Goal: Information Seeking & Learning: Learn about a topic

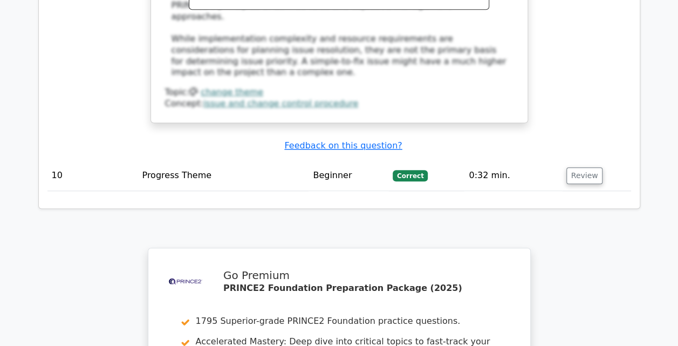
scroll to position [4435, 0]
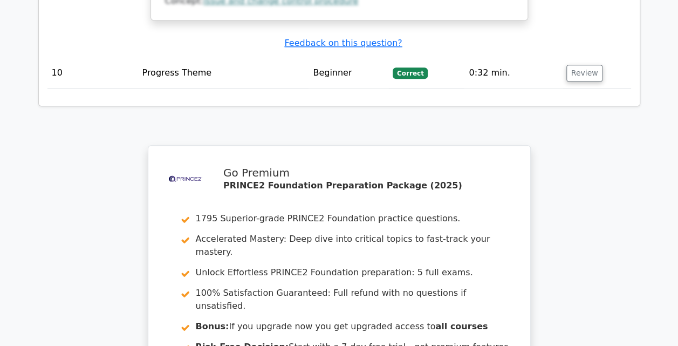
scroll to position [4545, 0]
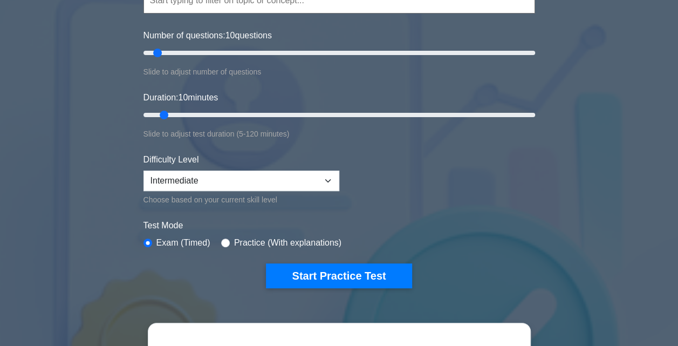
scroll to position [129, 0]
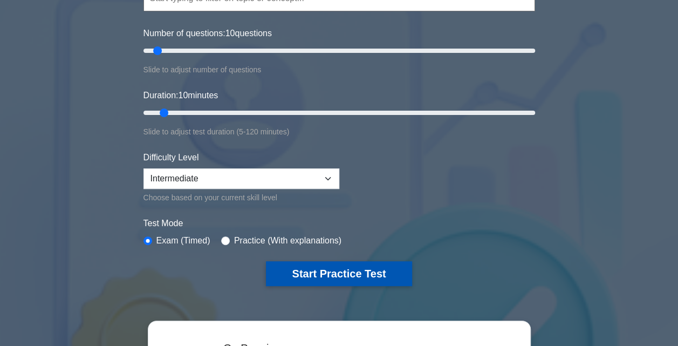
click at [370, 272] on button "Start Practice Test" at bounding box center [339, 273] width 146 height 25
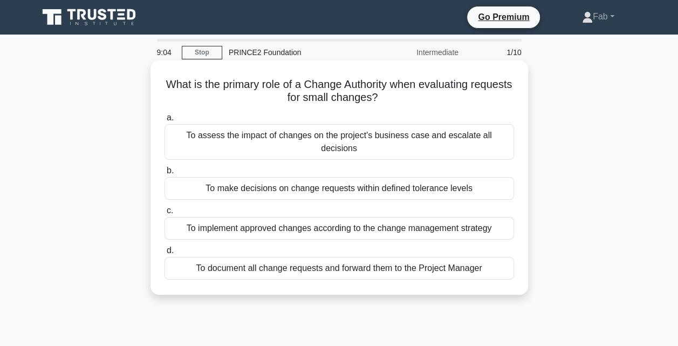
click at [311, 217] on div "To implement approved changes according to the change management strategy" at bounding box center [340, 228] width 350 height 23
click at [165, 214] on input "c. To implement approved changes according to the change management strategy" at bounding box center [165, 210] width 0 height 7
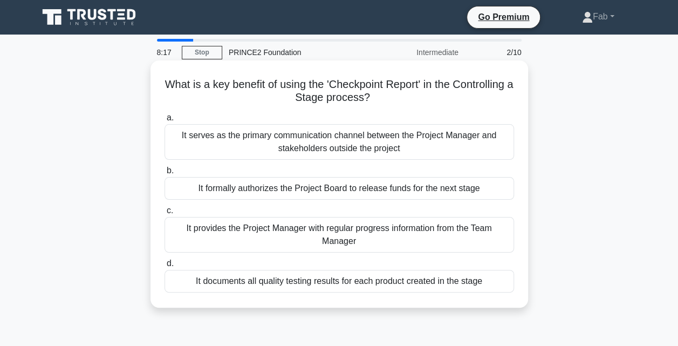
click at [334, 141] on div "It serves as the primary communication channel between the Project Manager and …" at bounding box center [340, 142] width 350 height 36
click at [165, 121] on input "a. It serves as the primary communication channel between the Project Manager a…" at bounding box center [165, 117] width 0 height 7
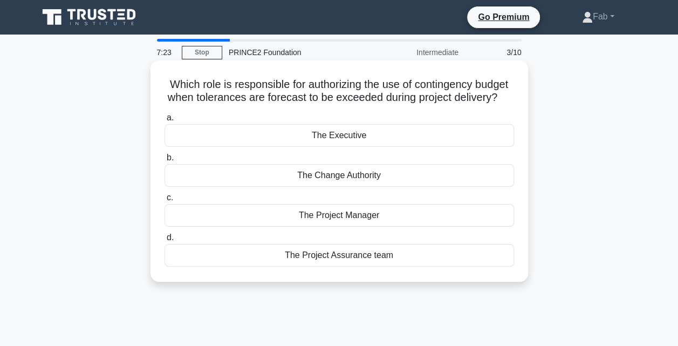
click at [330, 147] on div "The Executive" at bounding box center [340, 135] width 350 height 23
click at [165, 121] on input "a. The Executive" at bounding box center [165, 117] width 0 height 7
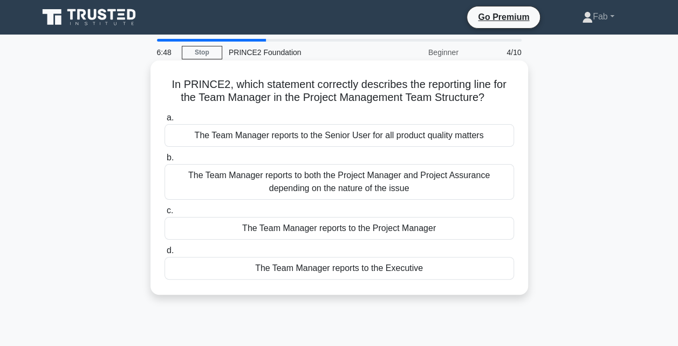
click at [330, 227] on div "The Team Manager reports to the Project Manager" at bounding box center [340, 228] width 350 height 23
click at [165, 214] on input "c. The Team Manager reports to the Project Manager" at bounding box center [165, 210] width 0 height 7
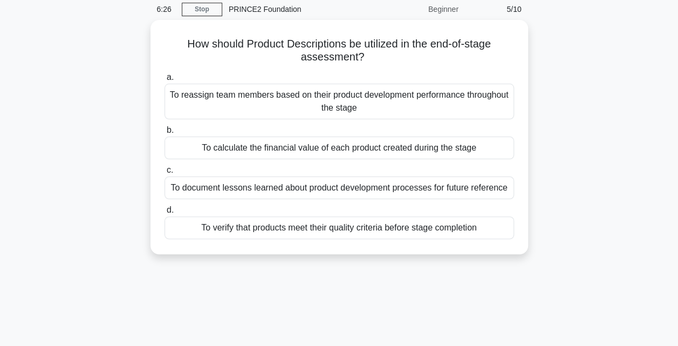
scroll to position [65, 0]
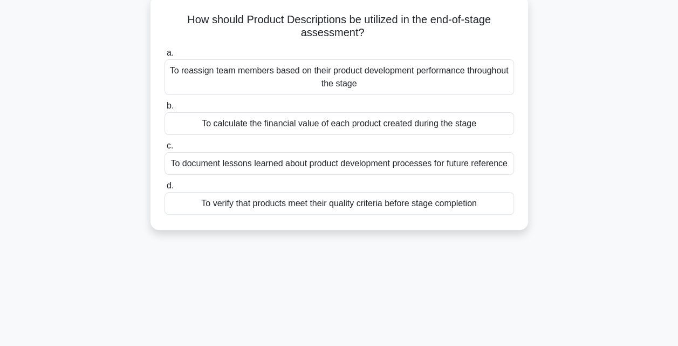
click at [300, 207] on div "To verify that products meet their quality criteria before stage completion" at bounding box center [340, 203] width 350 height 23
click at [165, 189] on input "d. To verify that products meet their quality criteria before stage completion" at bounding box center [165, 185] width 0 height 7
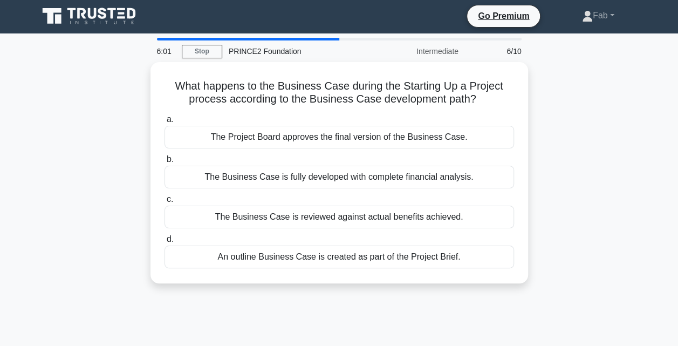
scroll to position [0, 0]
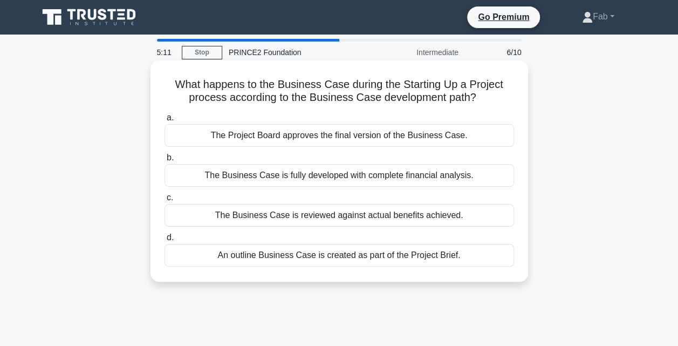
click at [300, 260] on div "An outline Business Case is created as part of the Project Brief." at bounding box center [340, 255] width 350 height 23
click at [165, 241] on input "d. An outline Business Case is created as part of the Project Brief." at bounding box center [165, 237] width 0 height 7
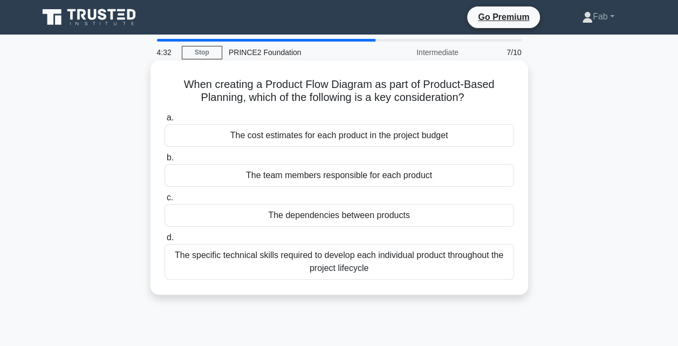
click at [377, 213] on div "The dependencies between products" at bounding box center [340, 215] width 350 height 23
click at [165, 201] on input "c. The dependencies between products" at bounding box center [165, 197] width 0 height 7
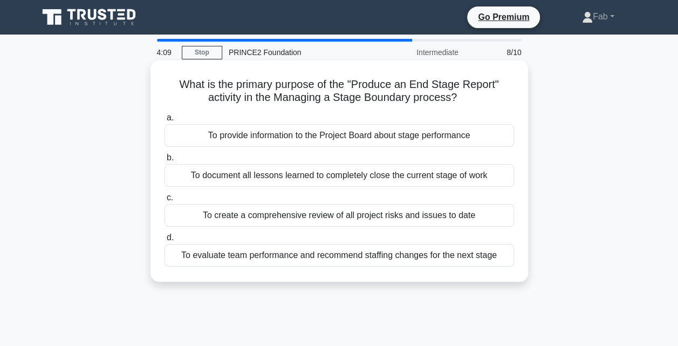
click at [375, 133] on div "To provide information to the Project Board about stage performance" at bounding box center [340, 135] width 350 height 23
click at [165, 121] on input "a. To provide information to the Project Board about stage performance" at bounding box center [165, 117] width 0 height 7
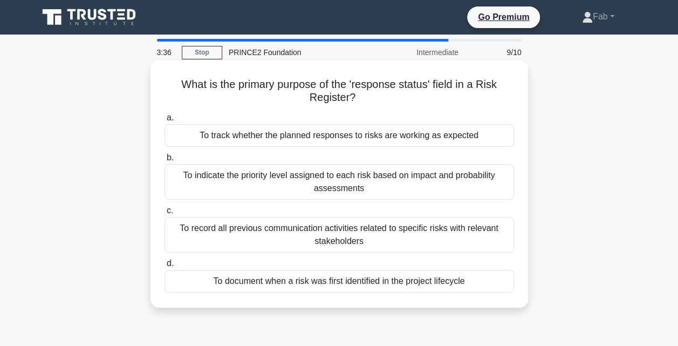
click at [333, 186] on div "To indicate the priority level assigned to each risk based on impact and probab…" at bounding box center [340, 182] width 350 height 36
click at [165, 161] on input "b. To indicate the priority level assigned to each risk based on impact and pro…" at bounding box center [165, 157] width 0 height 7
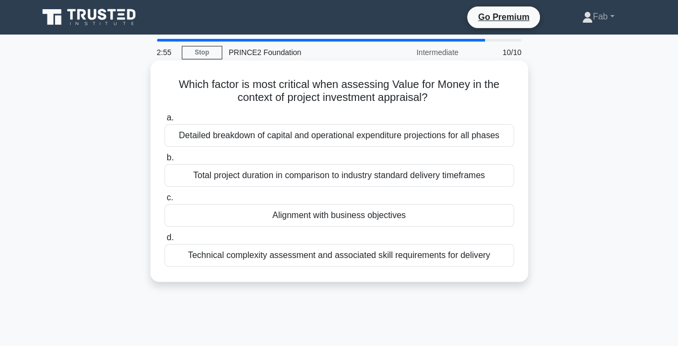
click at [385, 140] on div "Detailed breakdown of capital and operational expenditure projections for all p…" at bounding box center [340, 135] width 350 height 23
click at [165, 121] on input "a. Detailed breakdown of capital and operational expenditure projections for al…" at bounding box center [165, 117] width 0 height 7
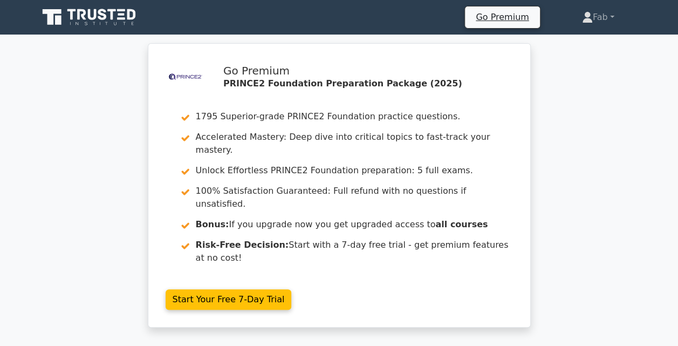
click at [598, 103] on div ".st0{fill-rule:evenodd;clip-rule:evenodd;fill:#000041;} .st1{fill-rule:evenodd;…" at bounding box center [339, 191] width 678 height 297
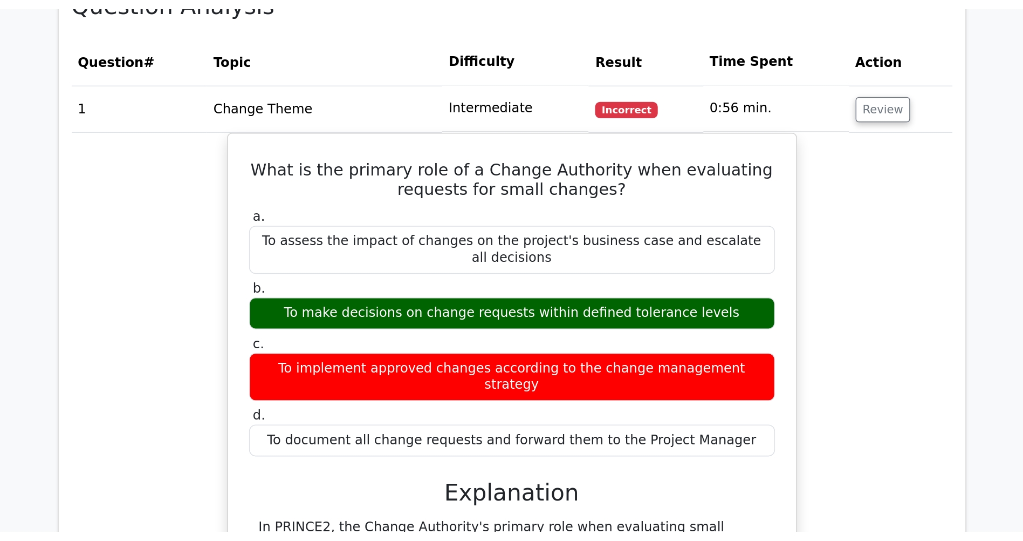
scroll to position [885, 0]
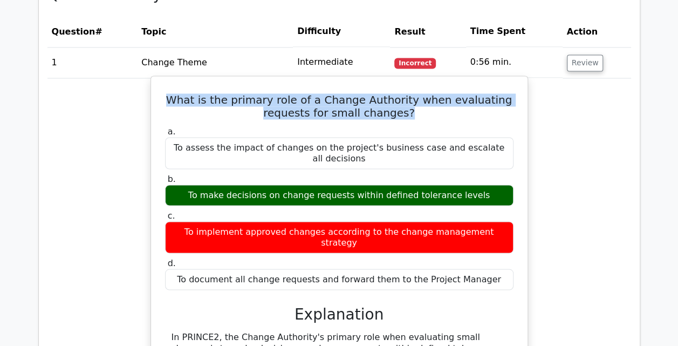
drag, startPoint x: 411, startPoint y: 71, endPoint x: 184, endPoint y: 61, distance: 226.3
click at [184, 93] on h5 "What is the primary role of a Change Authority when evaluating requests for sma…" at bounding box center [339, 106] width 351 height 26
copy h5 "What is the primary role of a Change Authority when evaluating requests for sma…"
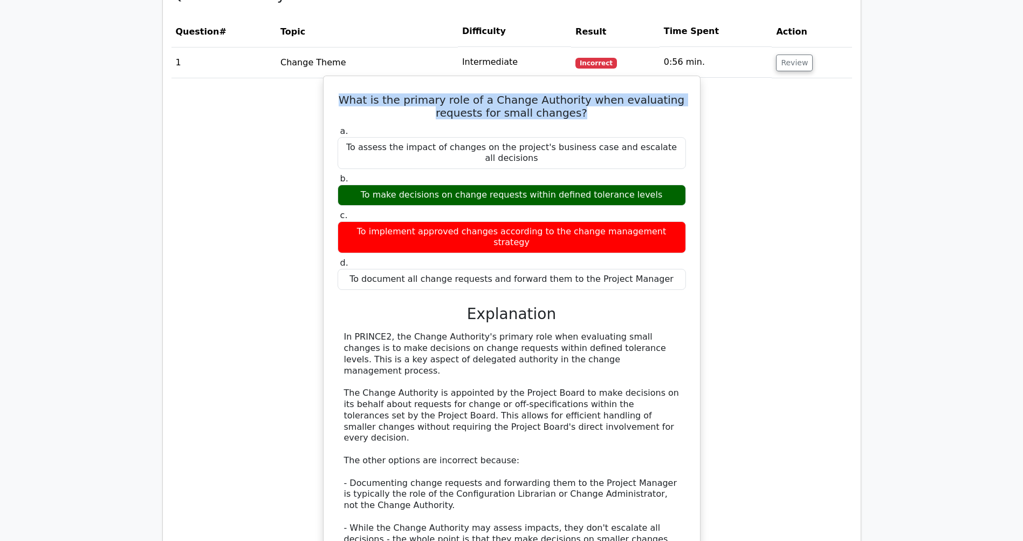
drag, startPoint x: 651, startPoint y: 147, endPoint x: 375, endPoint y: 155, distance: 276.3
click at [375, 155] on div "a. To assess the impact of changes on the project's business case and escalate …" at bounding box center [511, 208] width 361 height 168
copy div "To make decisions on change requests within defined tolerance levels"
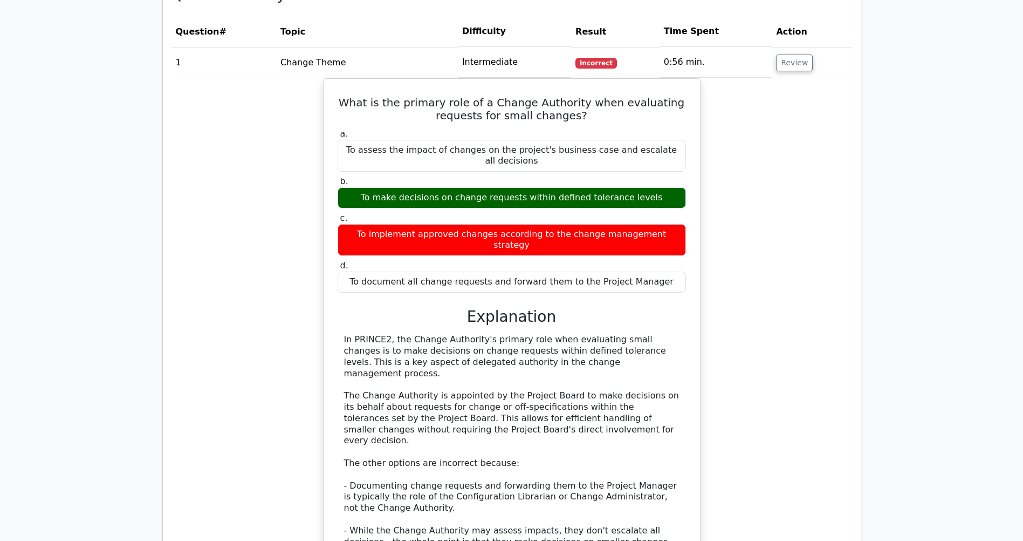
click at [279, 193] on div "What is the primary role of a Change Authority when evaluating requests for sma…" at bounding box center [512, 369] width 681 height 583
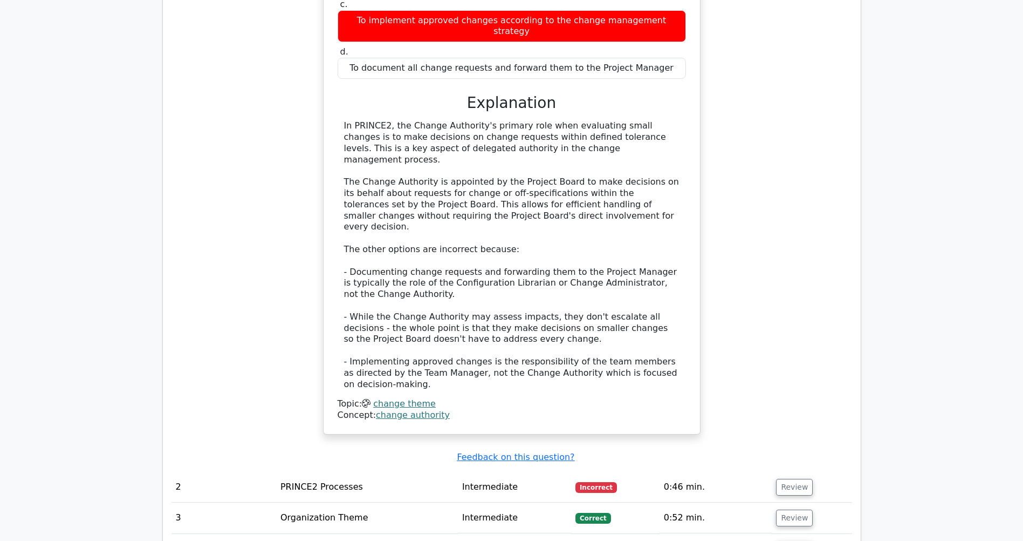
scroll to position [1100, 0]
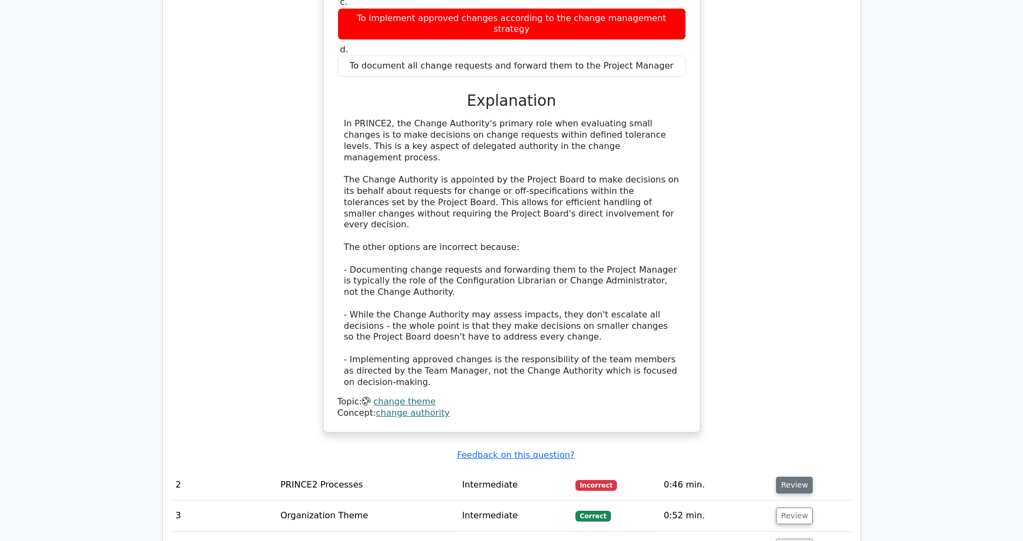
click at [678, 345] on button "Review" at bounding box center [794, 484] width 37 height 17
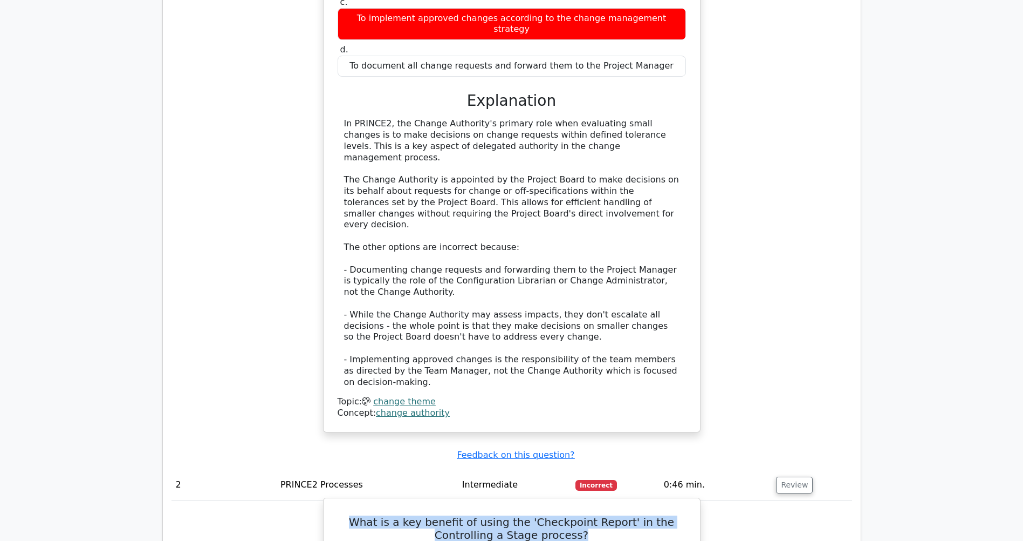
drag, startPoint x: 584, startPoint y: 441, endPoint x: 365, endPoint y: 433, distance: 219.1
click at [365, 345] on h5 "What is a key benefit of using the 'Checkpoint Report' in the Controlling a Sta…" at bounding box center [512, 528] width 351 height 26
copy h5 "What is a key benefit of using the 'Checkpoint Report' in the Controlling a Sta…"
click at [678, 199] on div "What is the primary role of a Change Authority when evaluating requests for sma…" at bounding box center [512, 153] width 681 height 583
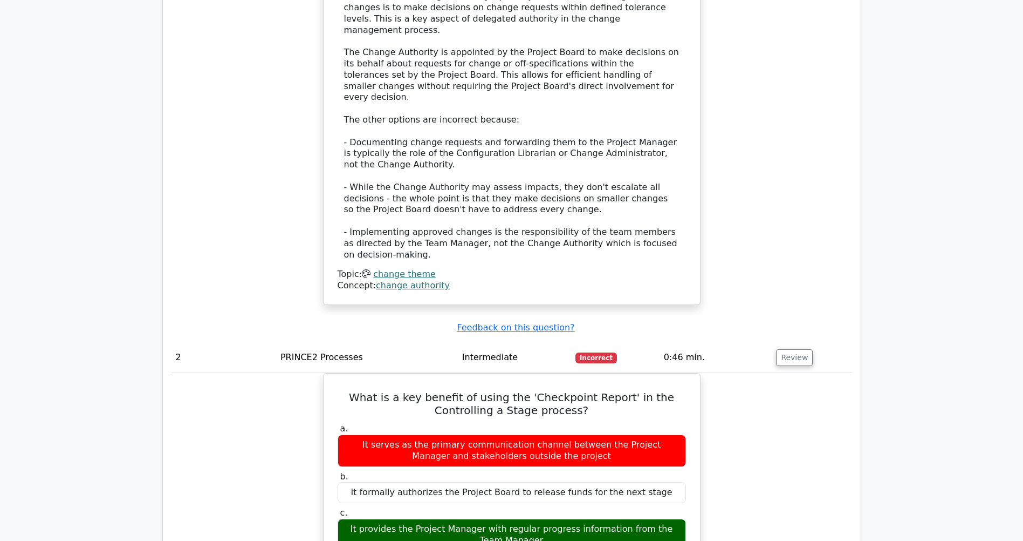
scroll to position [1251, 0]
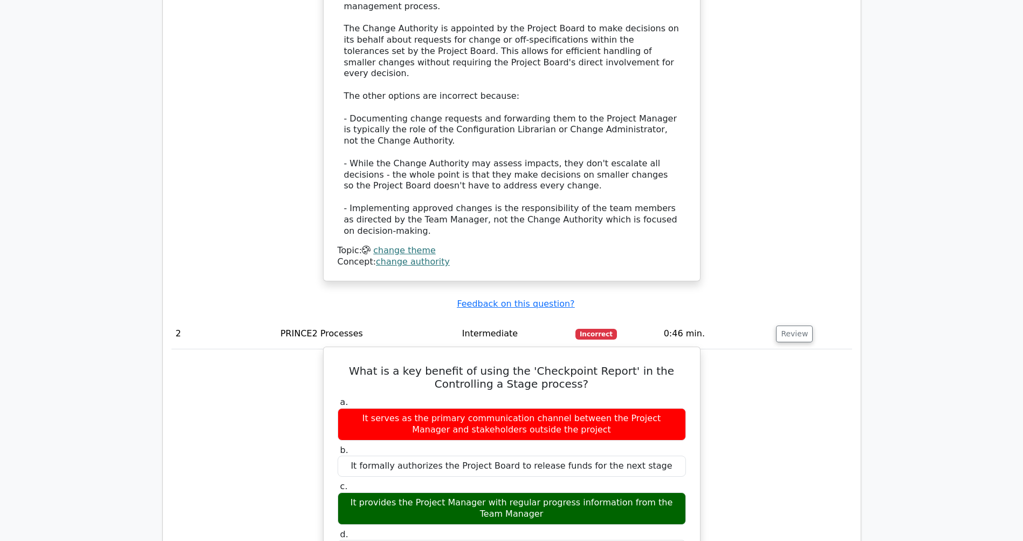
drag, startPoint x: 536, startPoint y: 420, endPoint x: 350, endPoint y: 413, distance: 186.2
click at [350, 345] on div "It provides the Project Manager with regular progress information from the Team…" at bounding box center [512, 508] width 348 height 32
copy div "It provides the Project Manager with regular progress information from the Team…"
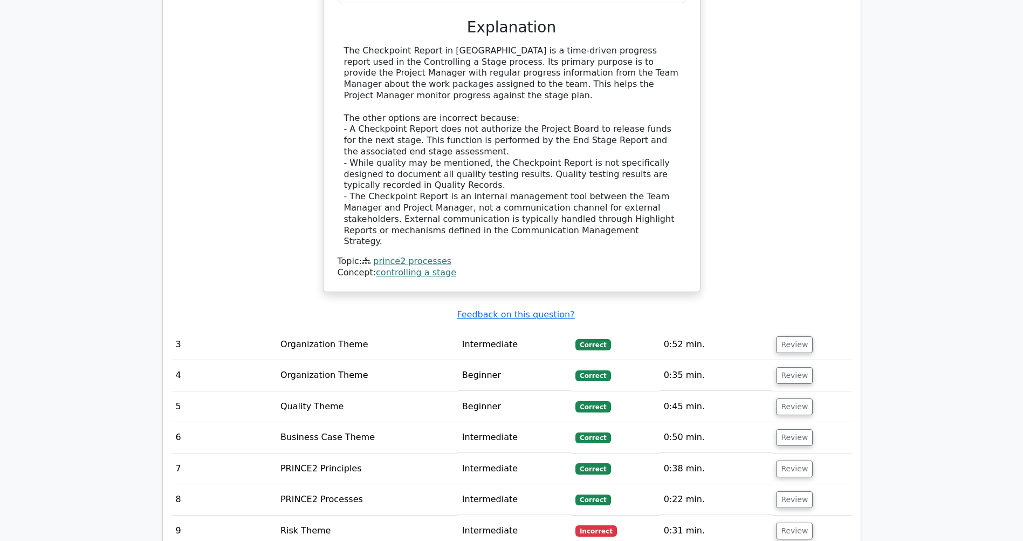
scroll to position [1812, 0]
click at [678, 345] on button "Review" at bounding box center [794, 529] width 37 height 17
drag, startPoint x: 535, startPoint y: 474, endPoint x: 348, endPoint y: 466, distance: 186.8
copy h5 "What is the primary purpose of the 'response status' field in a Risk Register?"
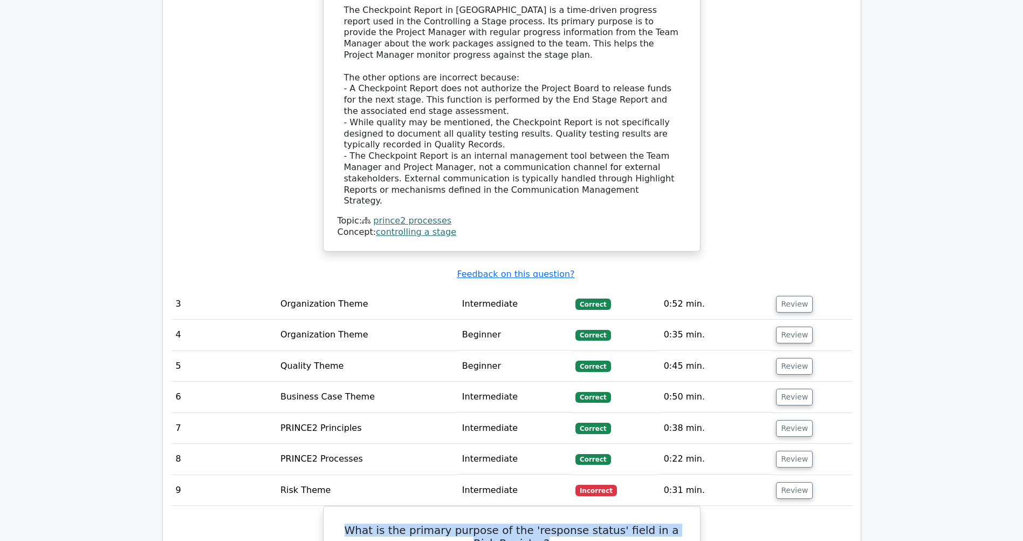
scroll to position [1872, 0]
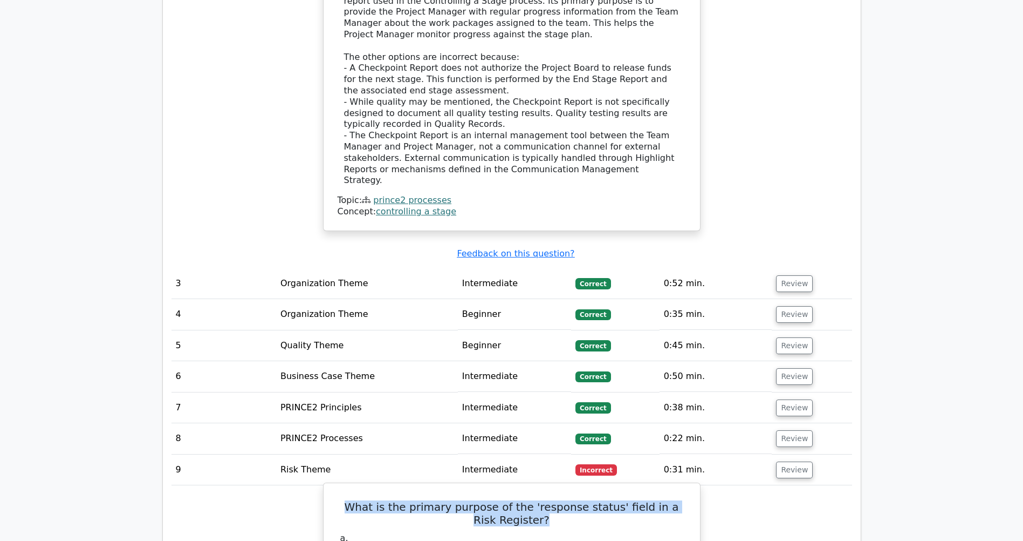
drag, startPoint x: 666, startPoint y: 449, endPoint x: 370, endPoint y: 454, distance: 296.2
copy div "To track whether the planned responses to risks are working as expected"
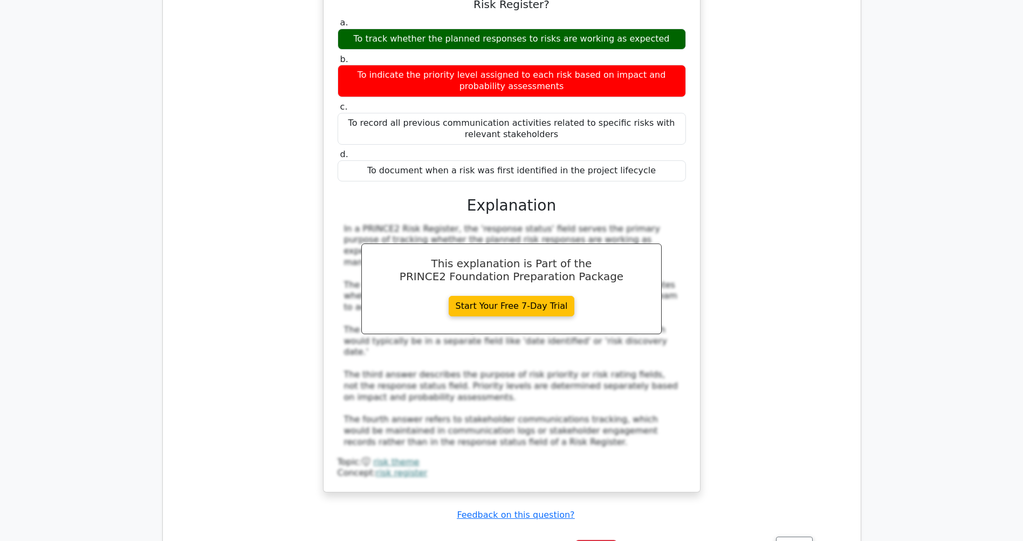
scroll to position [2412, 0]
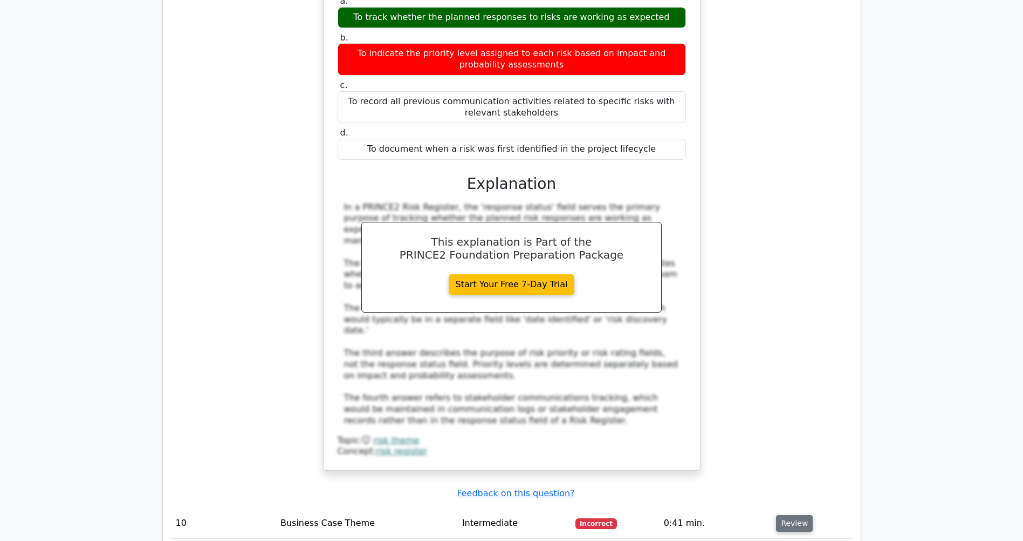
click at [678, 345] on button "Review" at bounding box center [794, 523] width 37 height 17
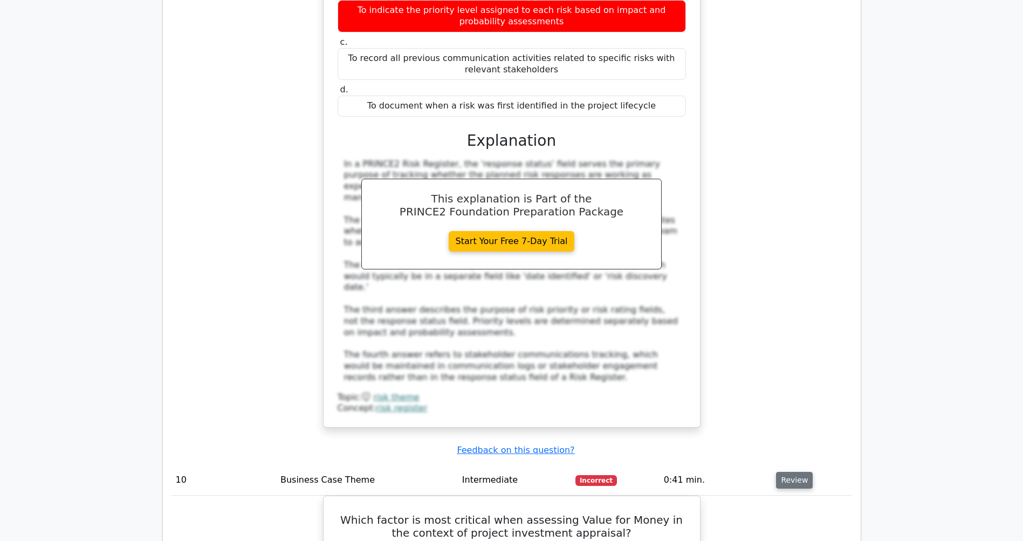
scroll to position [2477, 0]
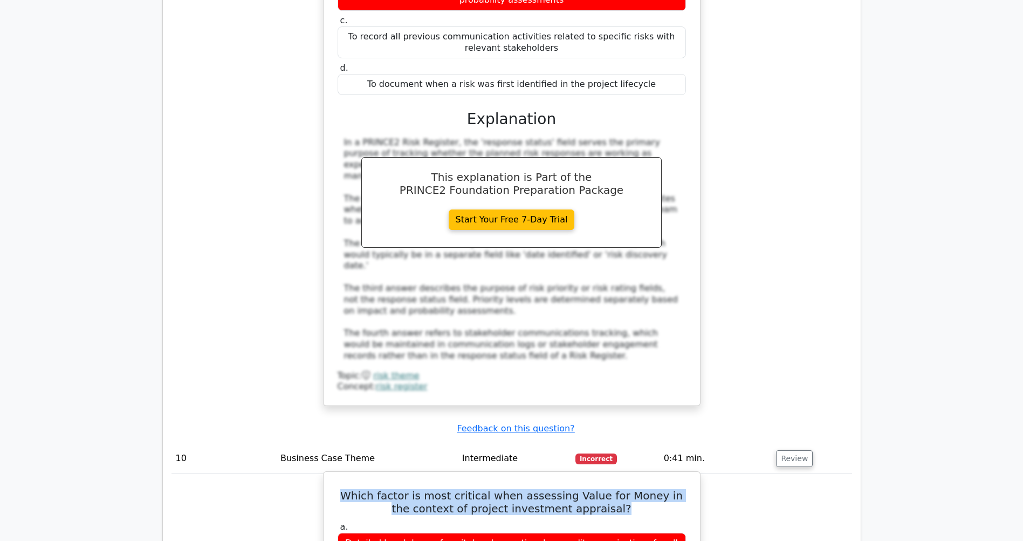
drag, startPoint x: 613, startPoint y: 393, endPoint x: 348, endPoint y: 379, distance: 265.2
click at [348, 345] on h5 "Which factor is most critical when assessing Value for Money in the context of …" at bounding box center [512, 502] width 351 height 26
copy h5 "Which factor is most critical when assessing Value for Money in the context of …"
drag, startPoint x: 589, startPoint y: 502, endPoint x: 442, endPoint y: 504, distance: 146.7
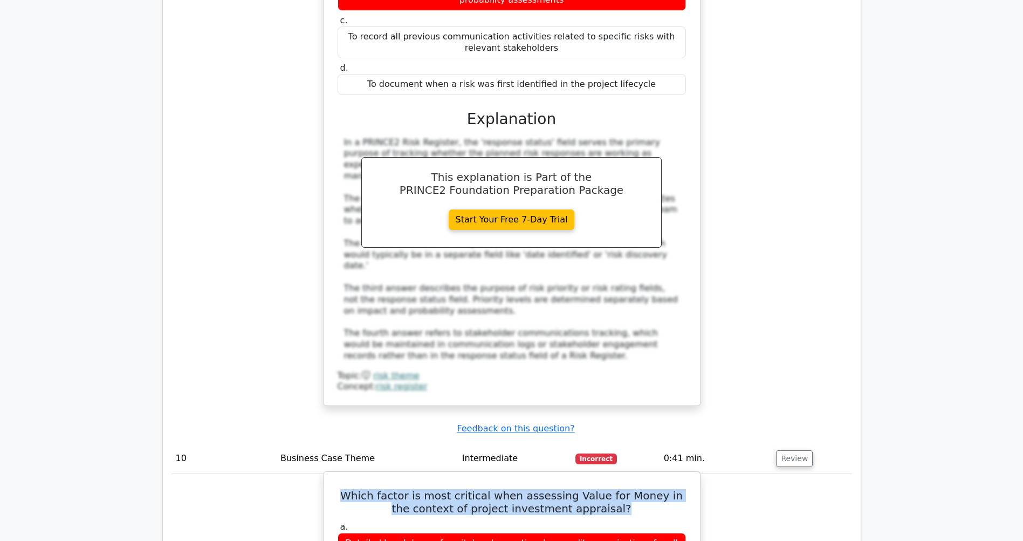
copy div "Alignment with business objectives"
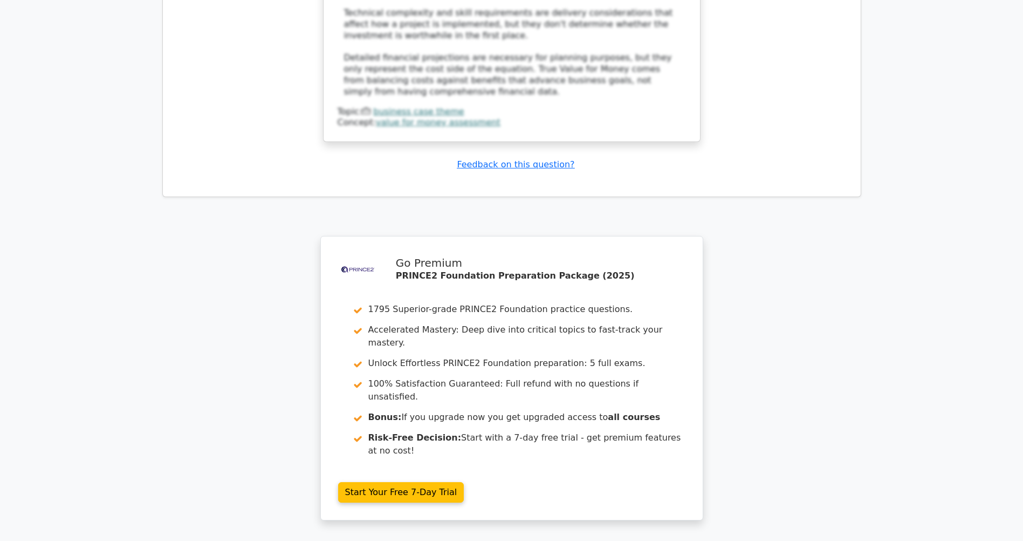
scroll to position [3369, 0]
